Goal: Contribute content: Contribute content

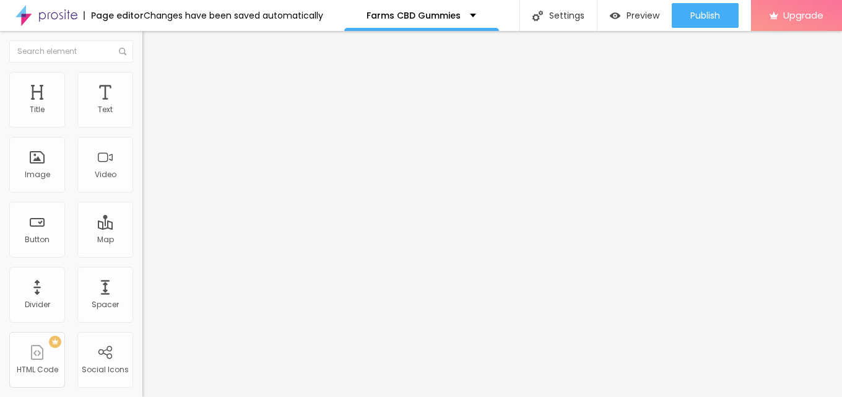
click at [142, 106] on span "Add image" at bounding box center [167, 101] width 51 height 11
click at [142, 125] on input "text" at bounding box center [216, 119] width 149 height 12
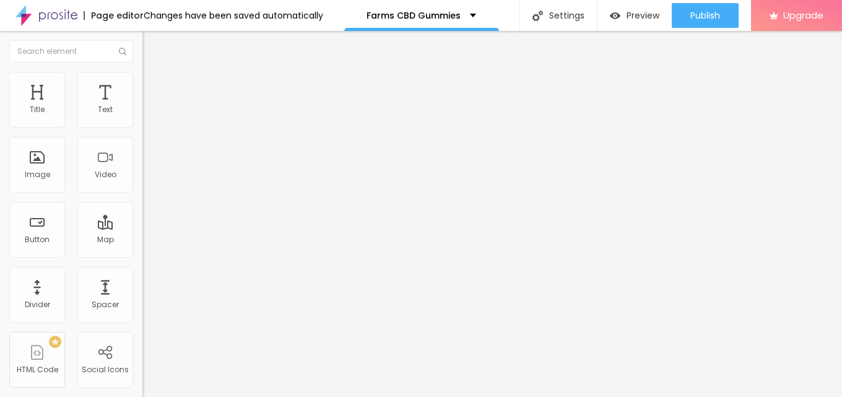
click at [142, 84] on li "Style" at bounding box center [213, 78] width 142 height 12
type input "95"
type input "85"
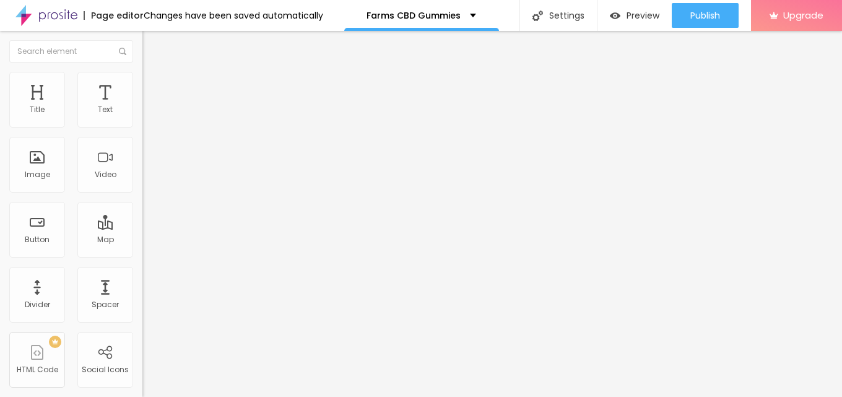
type input "80"
type input "75"
type input "70"
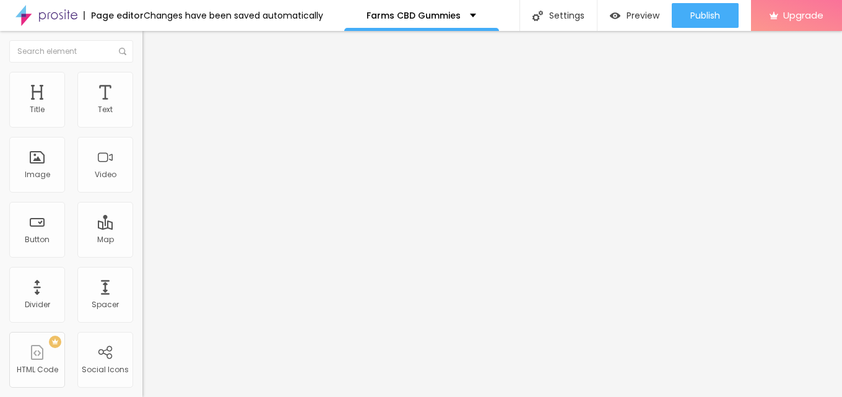
type input "70"
type input "65"
type input "60"
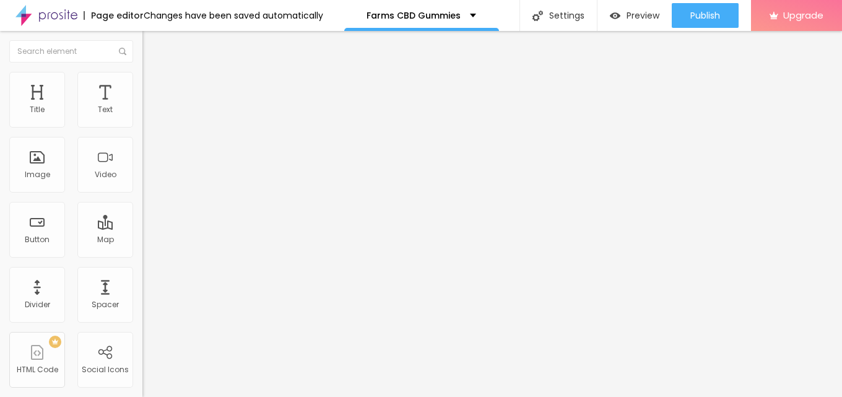
type input "55"
type input "50"
type input "45"
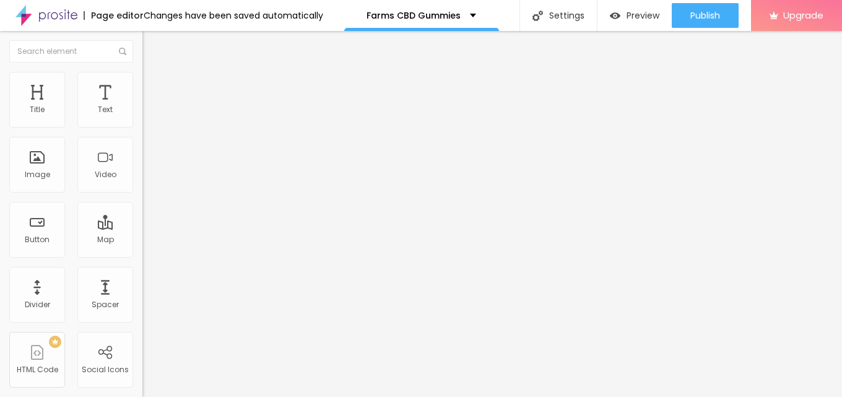
type input "45"
type input "40"
drag, startPoint x: 130, startPoint y: 135, endPoint x: 53, endPoint y: 133, distance: 76.8
type input "40"
click at [142, 127] on input "range" at bounding box center [182, 122] width 80 height 10
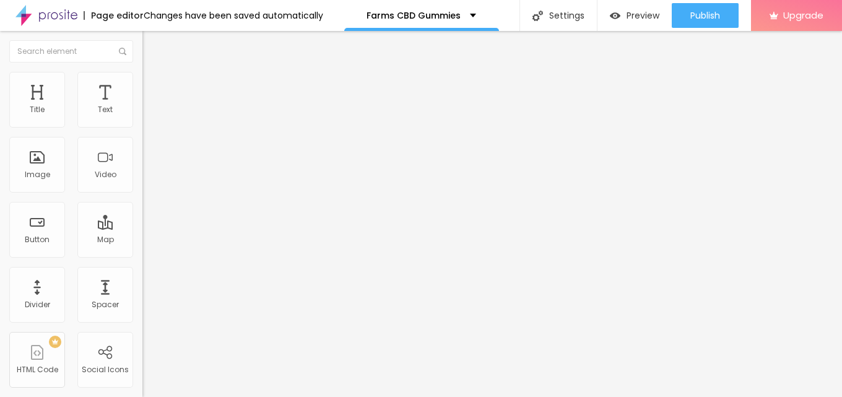
click at [142, 125] on input "text" at bounding box center [216, 119] width 149 height 12
paste input "Farms CBD Gummies"
type input "Farms CBD Gummies"
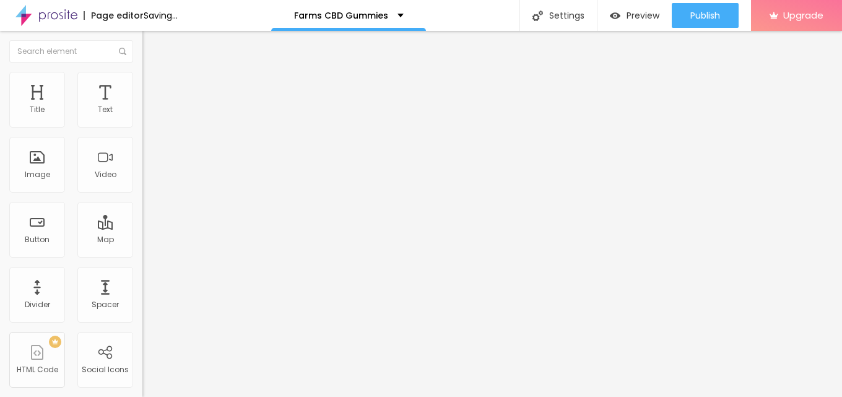
drag, startPoint x: 56, startPoint y: 337, endPoint x: 0, endPoint y: 337, distance: 56.3
click at [142, 283] on div "Change image Image description (Alt) Farms CBD Gummies Align Aspect Ratio Origi…" at bounding box center [213, 190] width 142 height 186
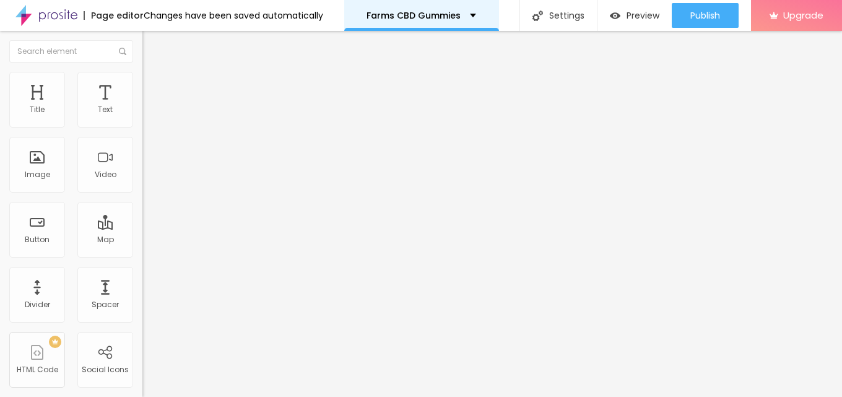
paste input "https://bestdeal24x7.com/farms-cbd-gummies-buy"
type input "https://bestdeal24x7.com/farms-cbd-gummies-buy"
drag, startPoint x: 69, startPoint y: 137, endPoint x: 0, endPoint y: 150, distance: 69.9
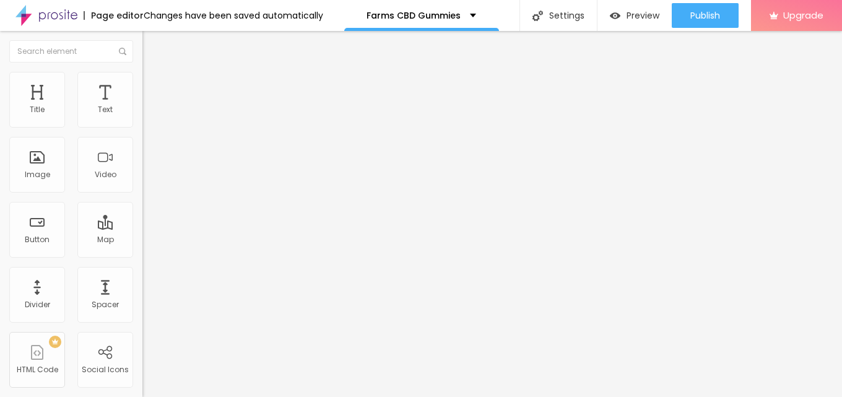
click at [142, 150] on div "Text Click me Align Size Default Small Default Big Link URL https:// Open in ne…" at bounding box center [213, 187] width 142 height 180
paste input "😍👇SHOP NOW😍👇"
type input "😍👇SHOP NOW😍👇"
drag, startPoint x: 74, startPoint y: 263, endPoint x: 0, endPoint y: 264, distance: 73.7
click at [142, 263] on div "Text 😍👇SHOP NOW😍👇 Align Size Default Small Default Big Link URL https:// Open i…" at bounding box center [213, 187] width 142 height 180
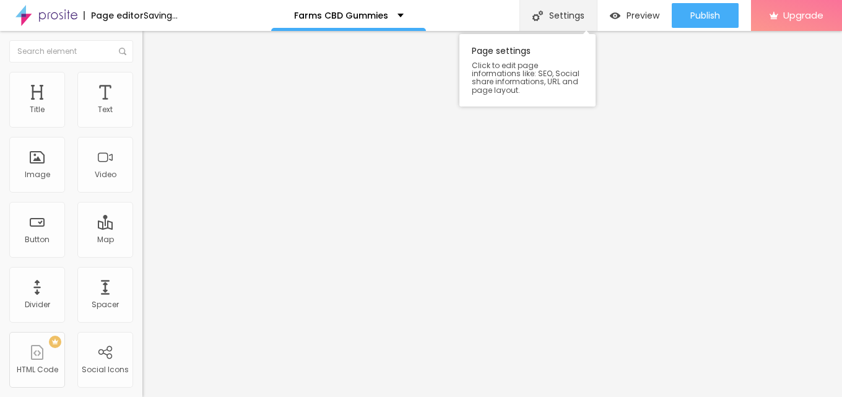
paste input "https://bestdeal24x7.com/farms-cbd-gummies-buy"
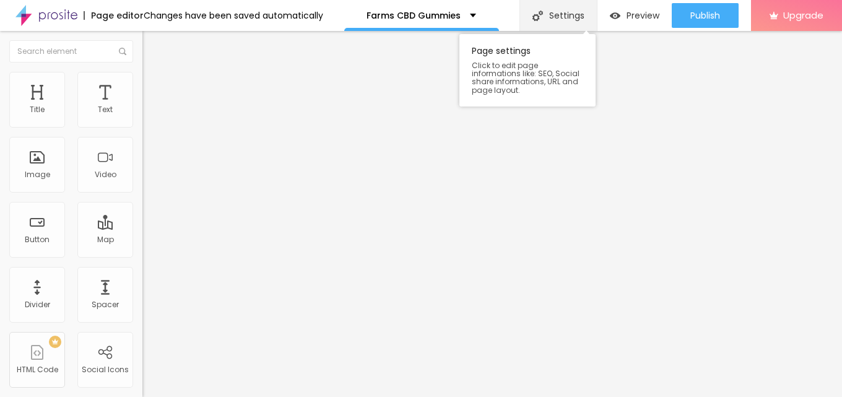
scroll to position [0, 87]
type input "https://bestdeal24x7.com/farms-cbd-gummies-buy"
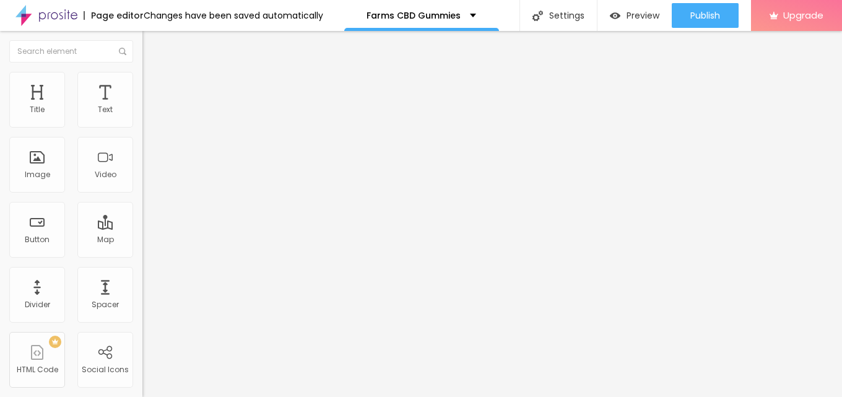
click at [147, 115] on icon "button" at bounding box center [150, 111] width 7 height 7
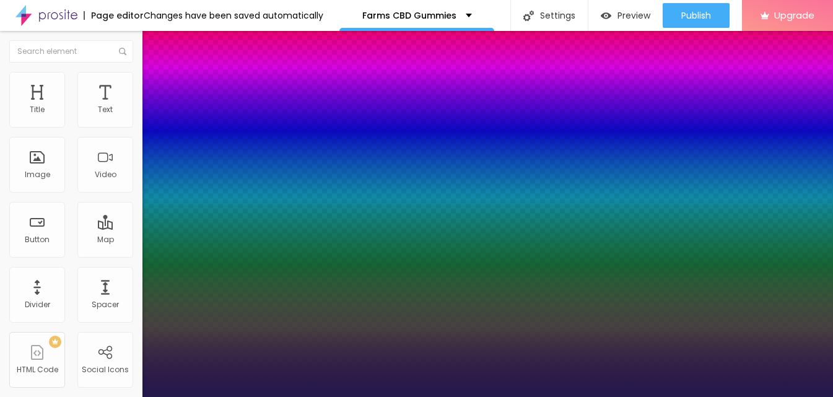
type input "1"
type input "13"
type input "1"
type input "14"
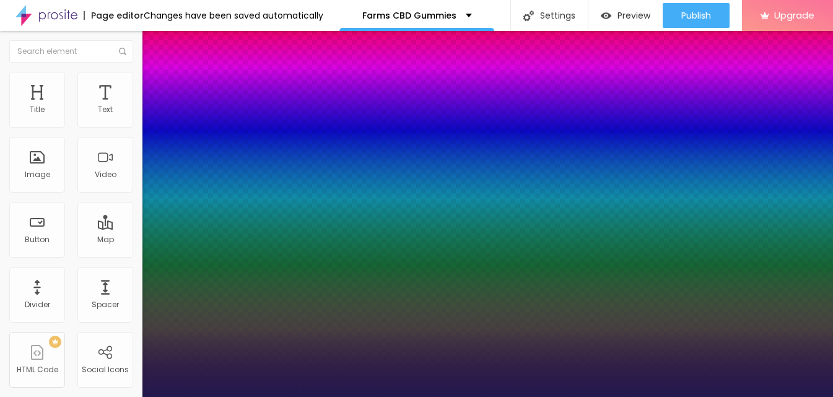
type input "14"
type input "1"
type input "18"
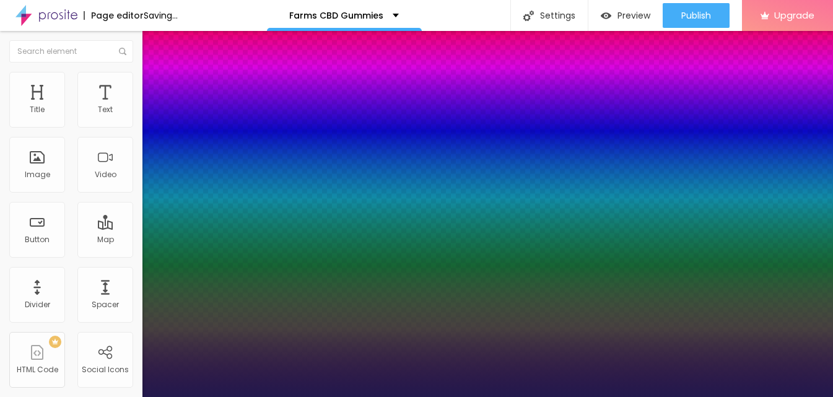
type input "1"
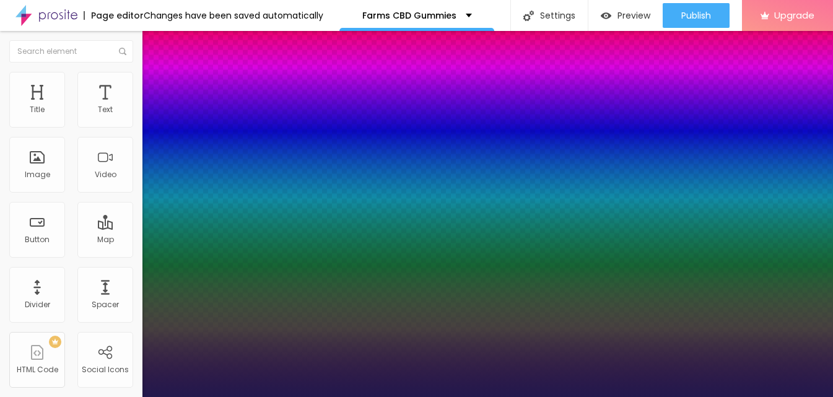
type input "18"
click at [402, 396] on div at bounding box center [416, 397] width 833 height 0
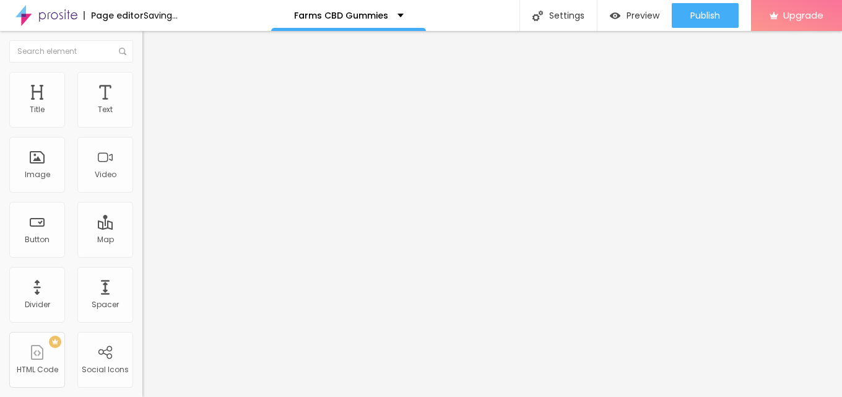
click at [142, 183] on button "button" at bounding box center [150, 176] width 17 height 13
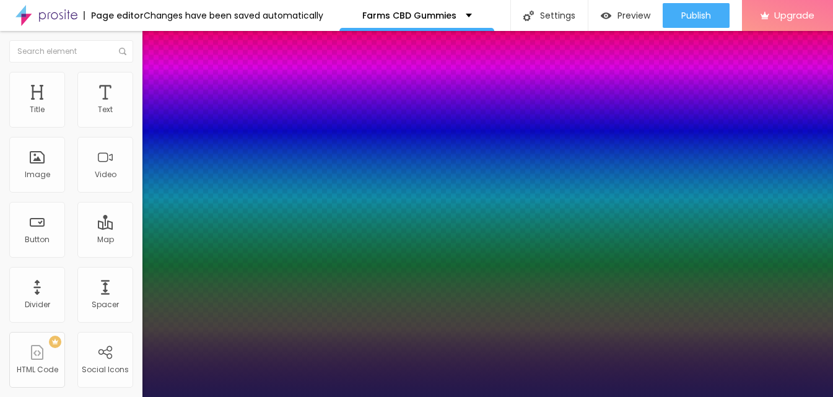
type input "1"
type input "15"
type input "1"
type input "16"
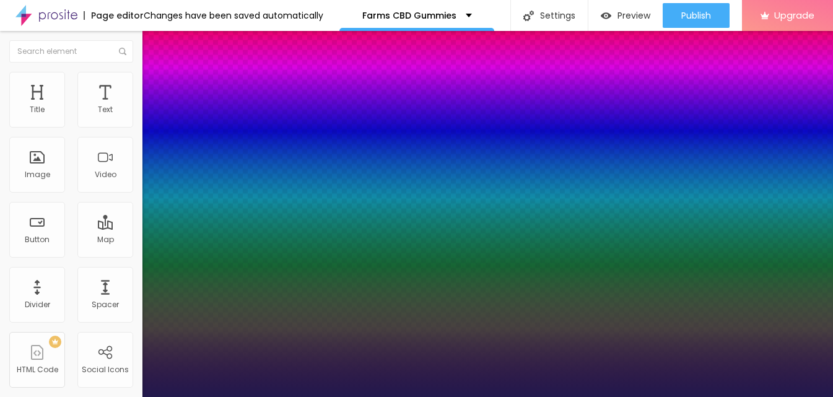
type input "16"
type input "1"
type input "17"
type input "1"
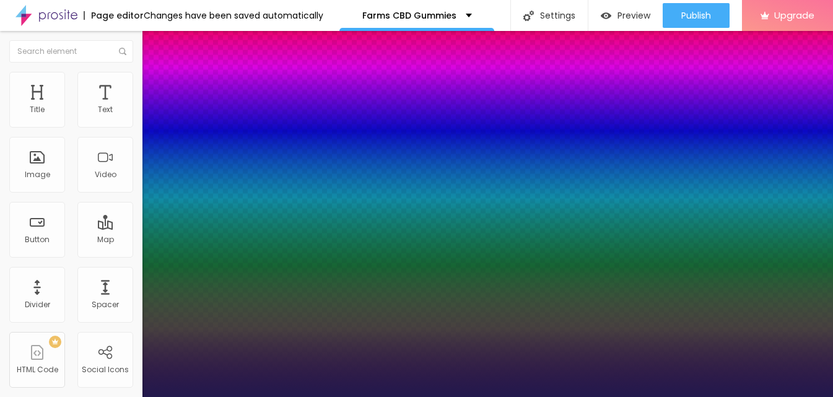
type input "18"
type input "1"
type input "20"
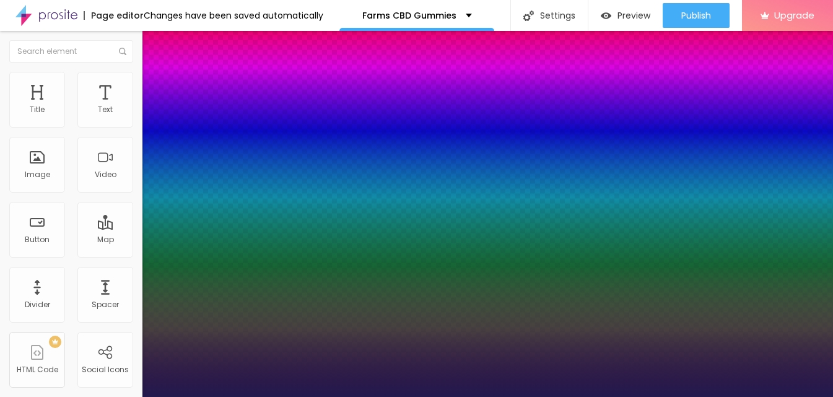
type input "1"
type input "20"
type input "1"
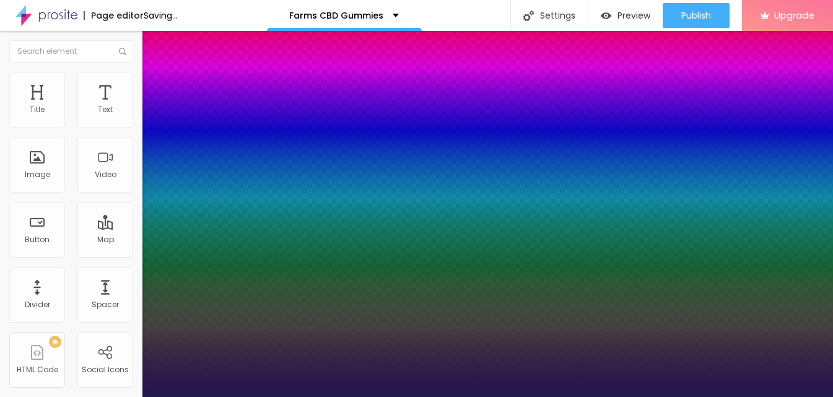
click at [512, 396] on div at bounding box center [416, 397] width 833 height 0
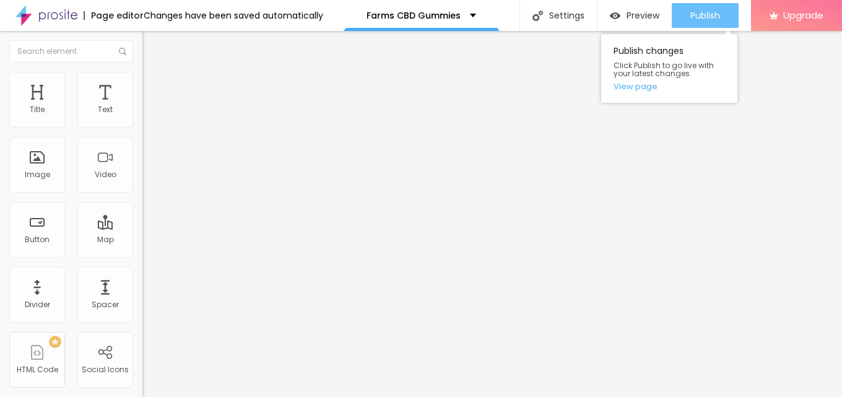
click at [695, 17] on span "Publish" at bounding box center [705, 16] width 30 height 10
click at [652, 85] on link "View page" at bounding box center [668, 86] width 111 height 8
